Goal: Navigation & Orientation: Find specific page/section

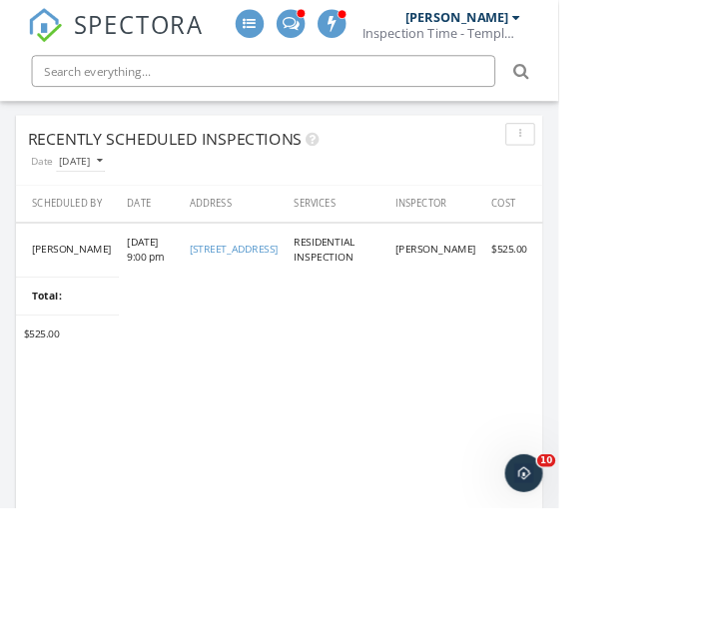
scroll to position [1281, 0]
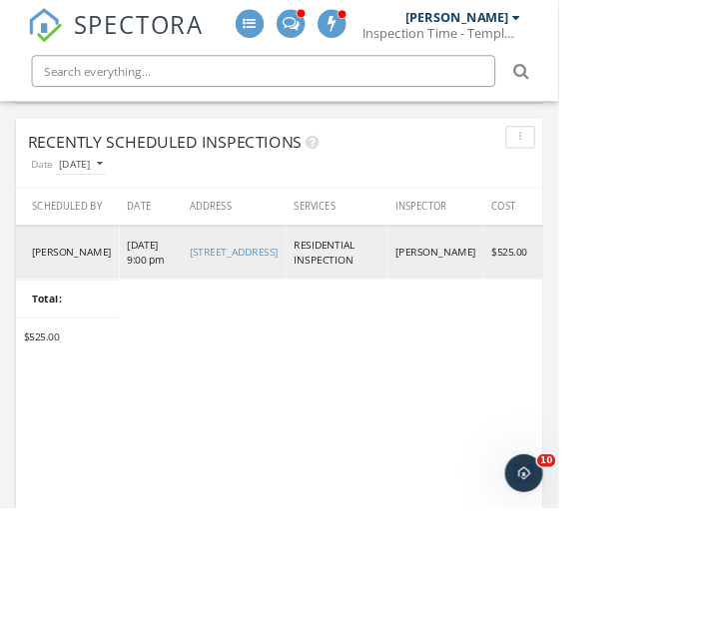
click at [284, 327] on link "[STREET_ADDRESS]" at bounding box center [296, 318] width 112 height 18
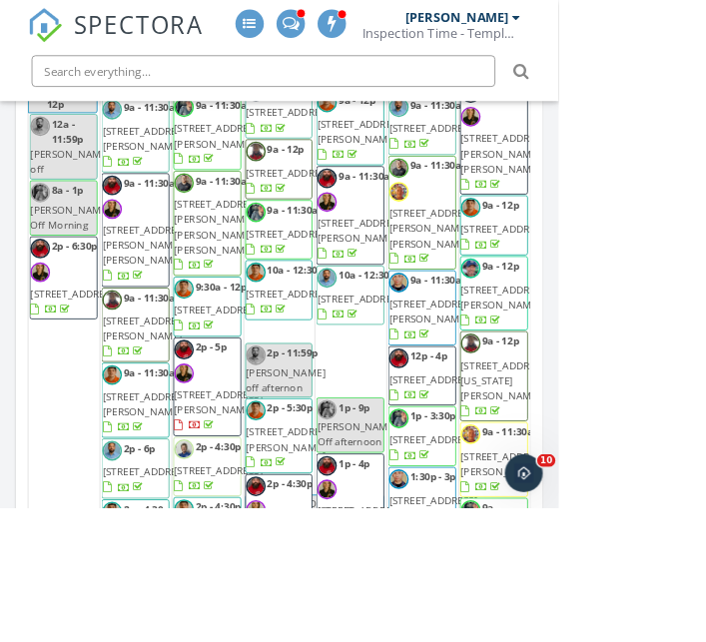
scroll to position [3514, 0]
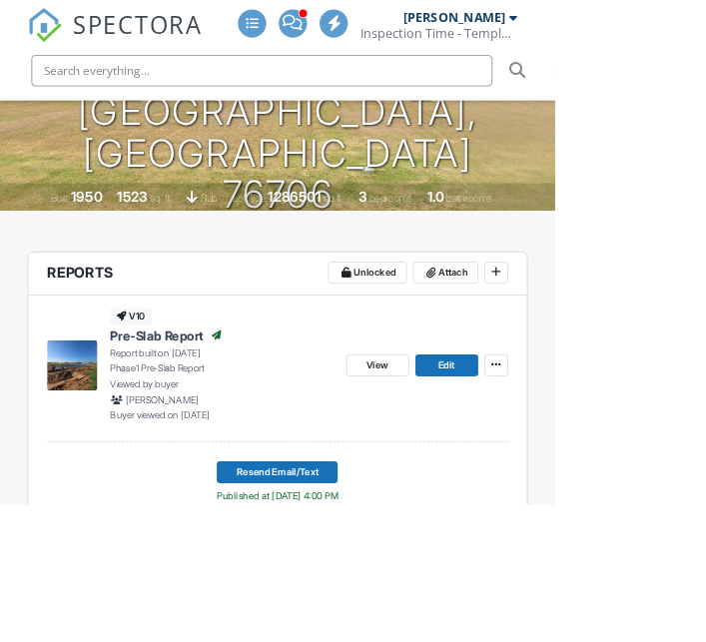
scroll to position [413, 0]
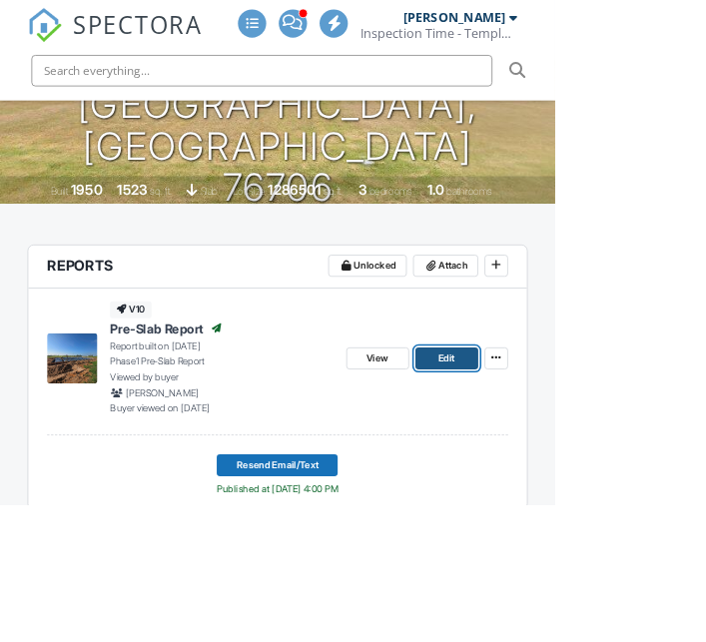
click at [576, 458] on span "Edit" at bounding box center [567, 456] width 21 height 20
click at [485, 452] on span "View" at bounding box center [480, 456] width 28 height 20
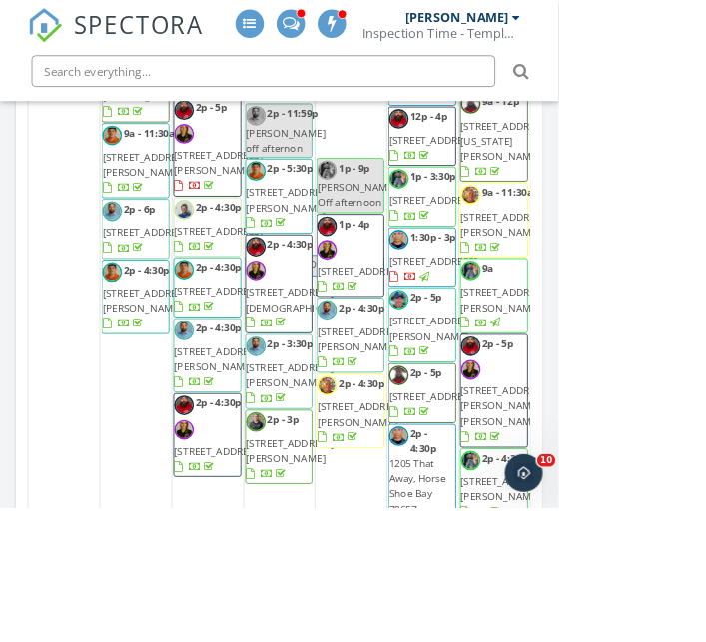
scroll to position [301, 0]
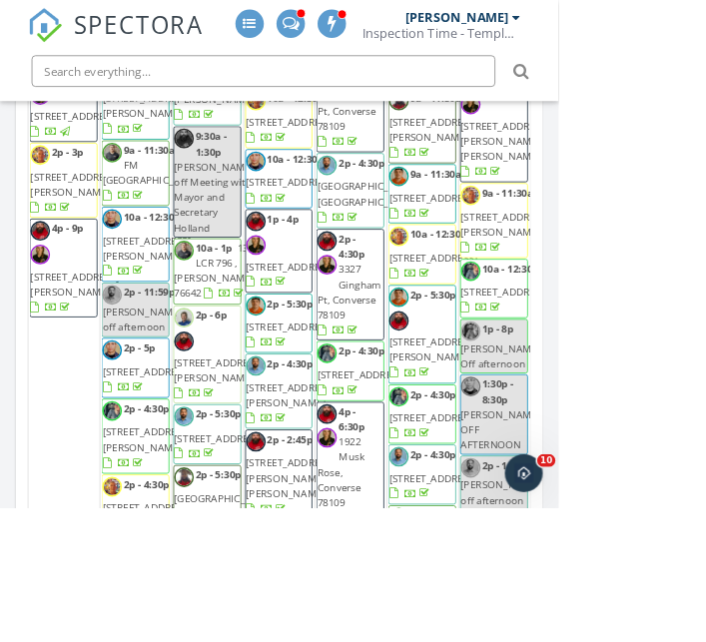
scroll to position [3749, 0]
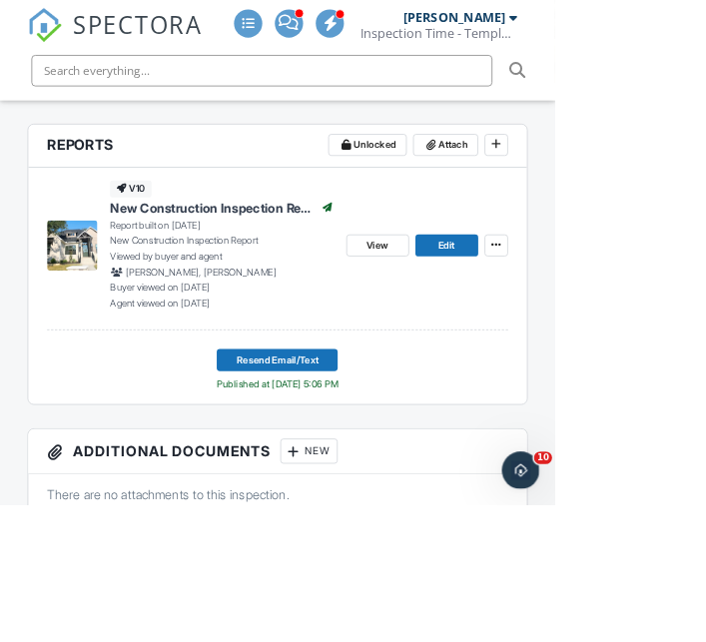
scroll to position [574, 0]
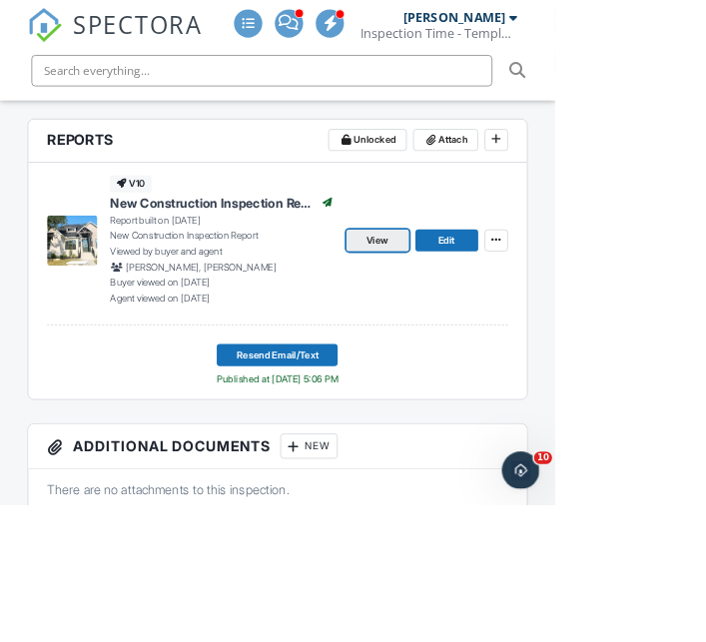
click at [479, 301] on span "View" at bounding box center [480, 305] width 28 height 20
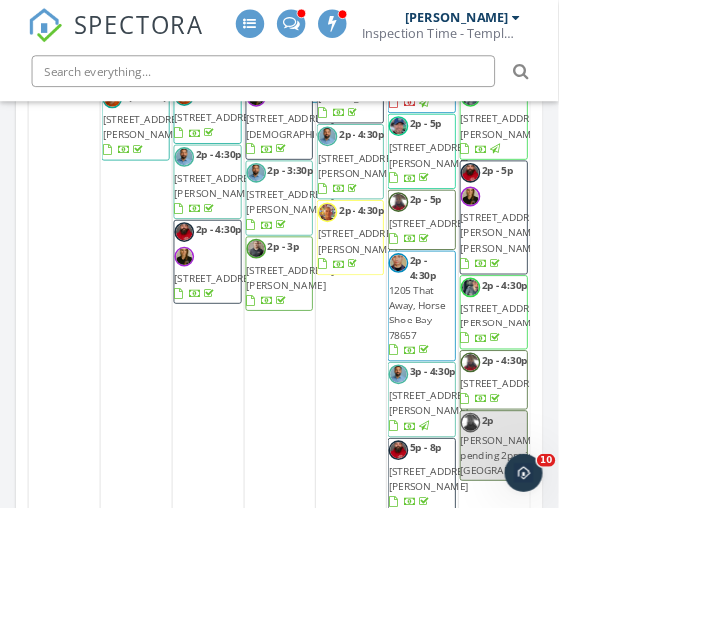
scroll to position [369, 0]
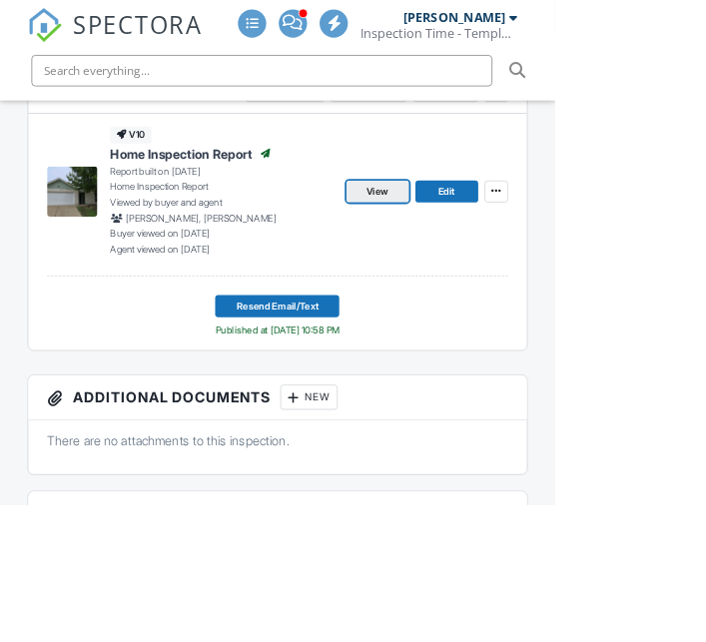
click at [480, 240] on span "View" at bounding box center [480, 244] width 28 height 20
